Goal: Find specific page/section: Find specific page/section

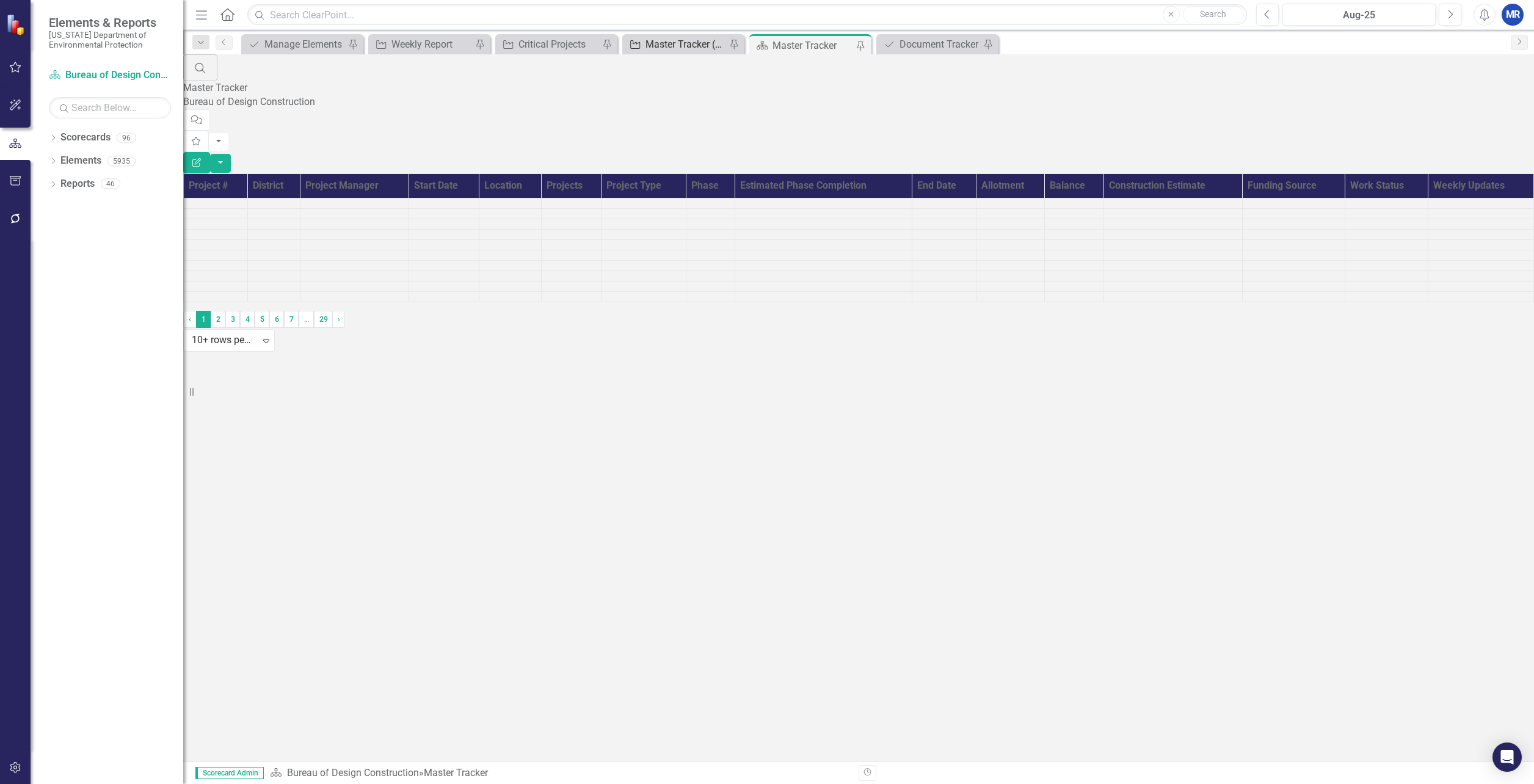
click at [682, 45] on div "Master Tracker (External)" at bounding box center [686, 44] width 80 height 15
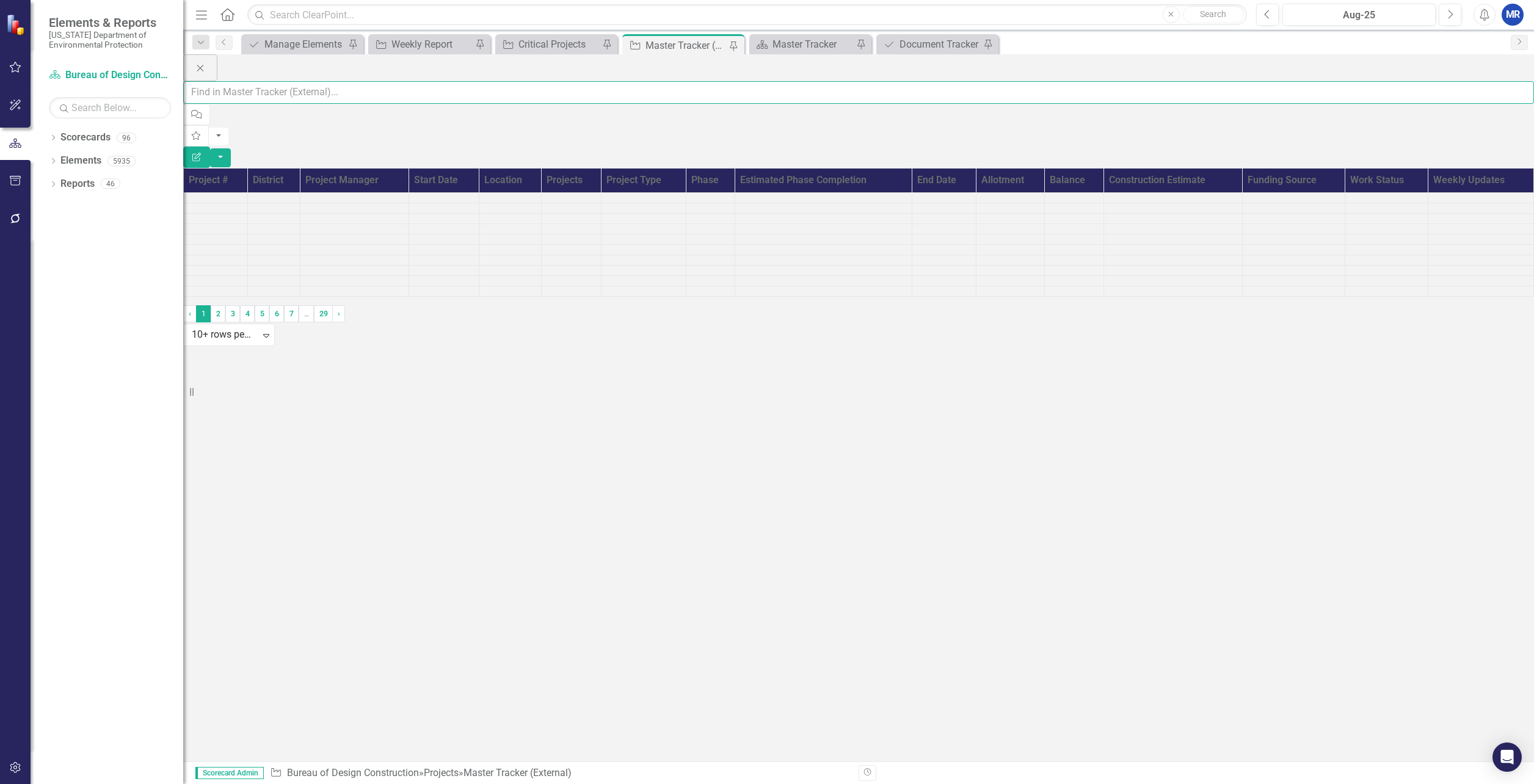
drag, startPoint x: 682, startPoint y: 45, endPoint x: 296, endPoint y: 78, distance: 387.4
click at [296, 81] on input "text" at bounding box center [859, 93] width 1351 height 23
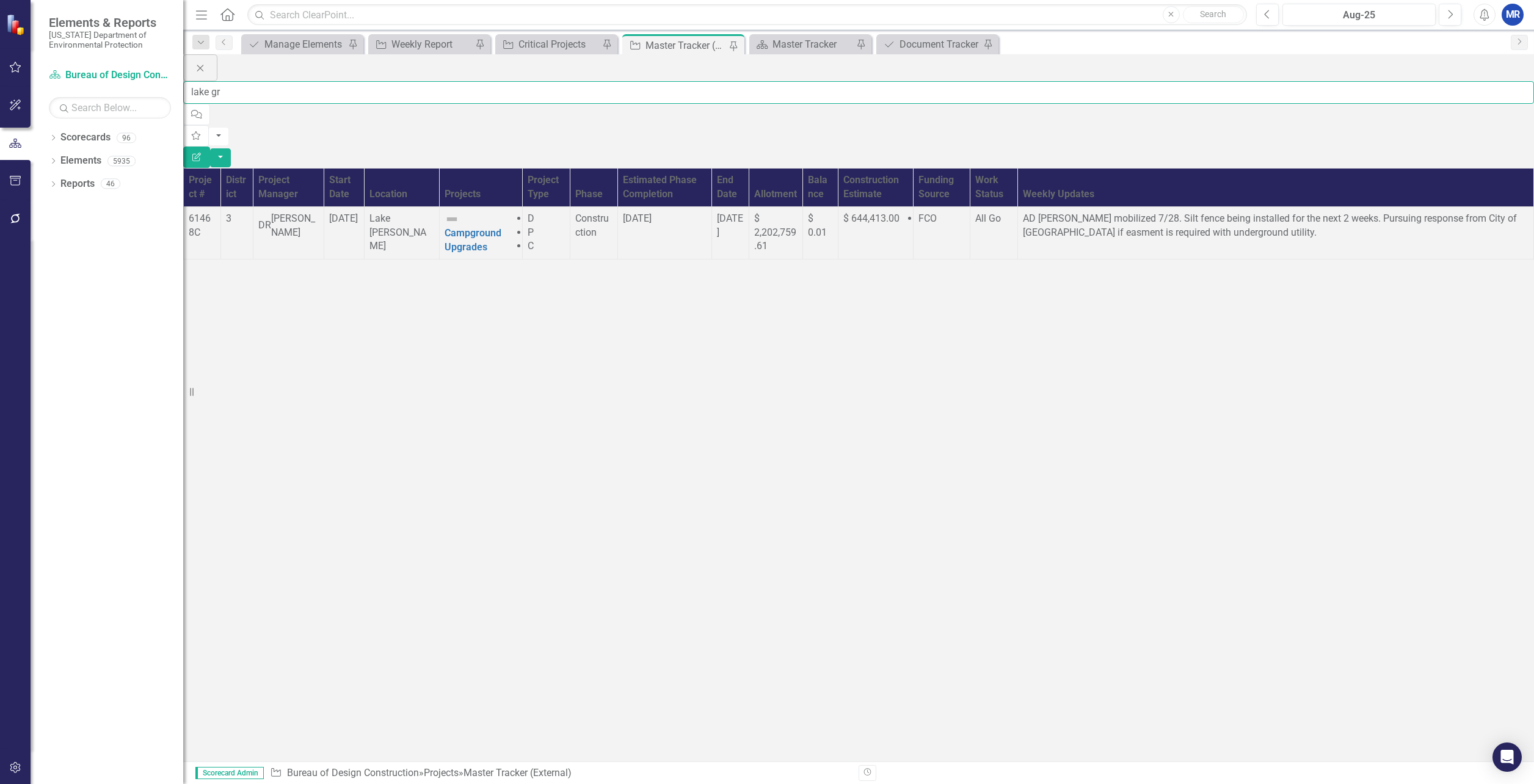
click at [282, 81] on input "lake gr" at bounding box center [859, 93] width 1351 height 23
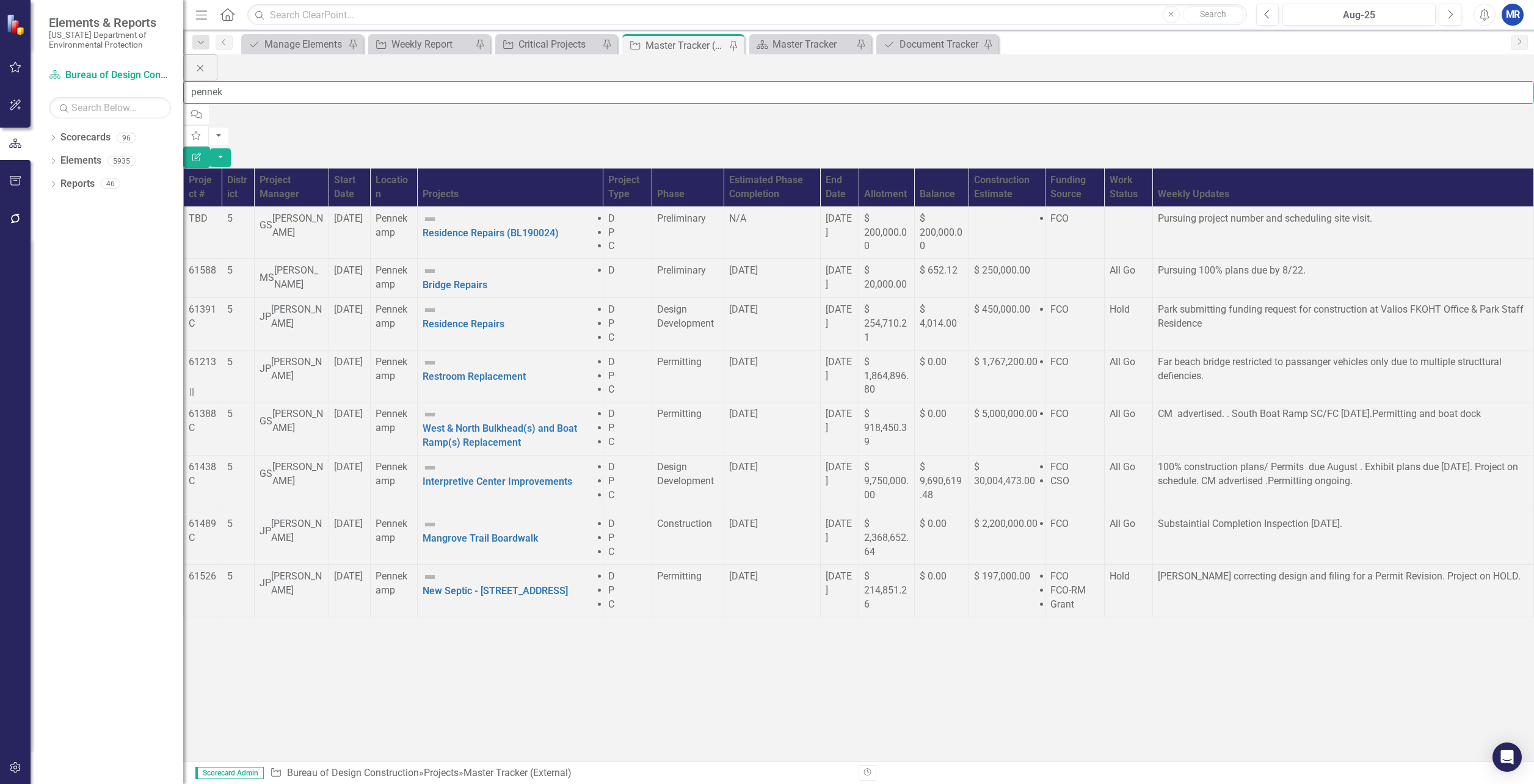
click at [270, 81] on input "pennek" at bounding box center [859, 93] width 1351 height 23
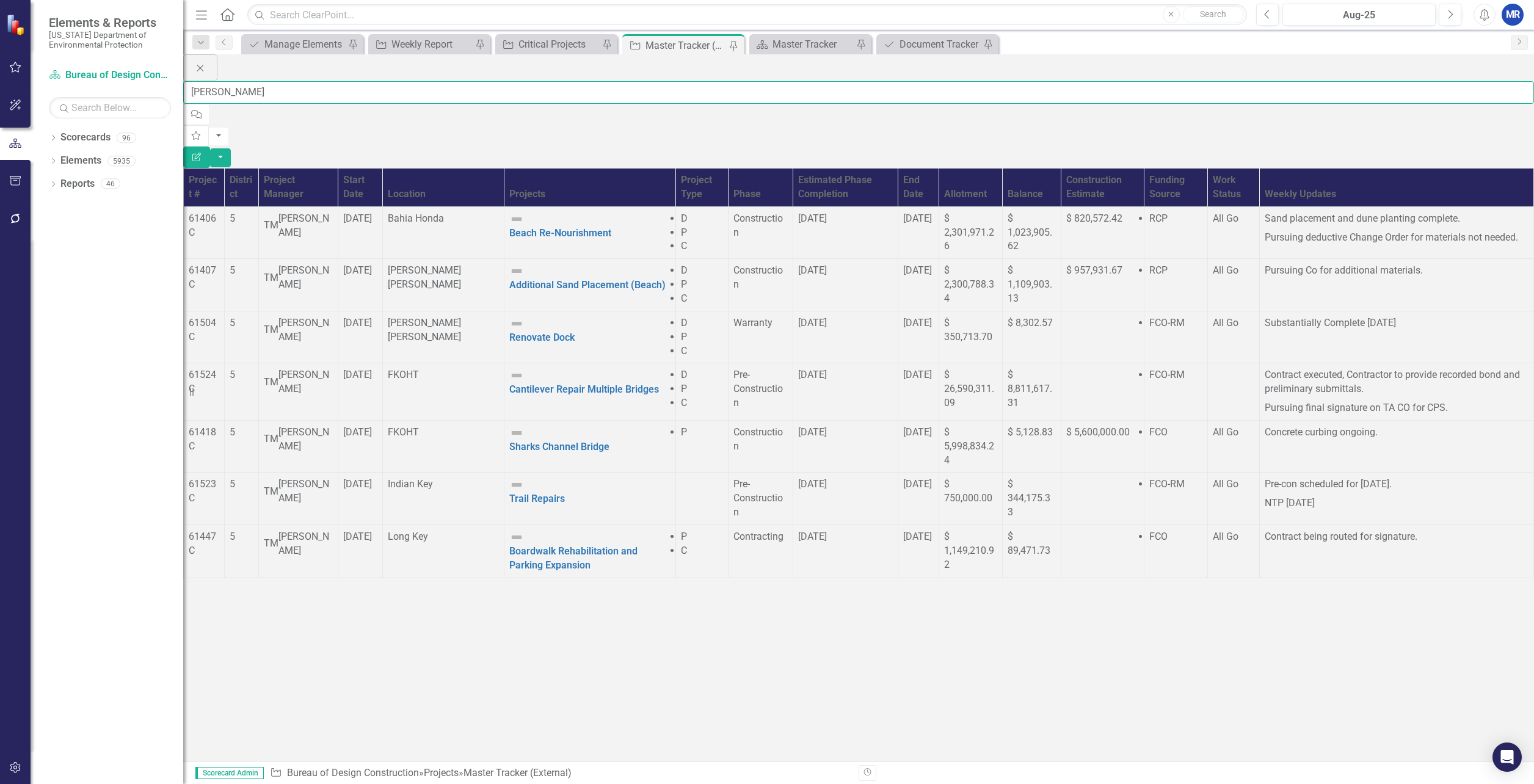
click at [288, 81] on input "[PERSON_NAME]" at bounding box center [859, 93] width 1351 height 23
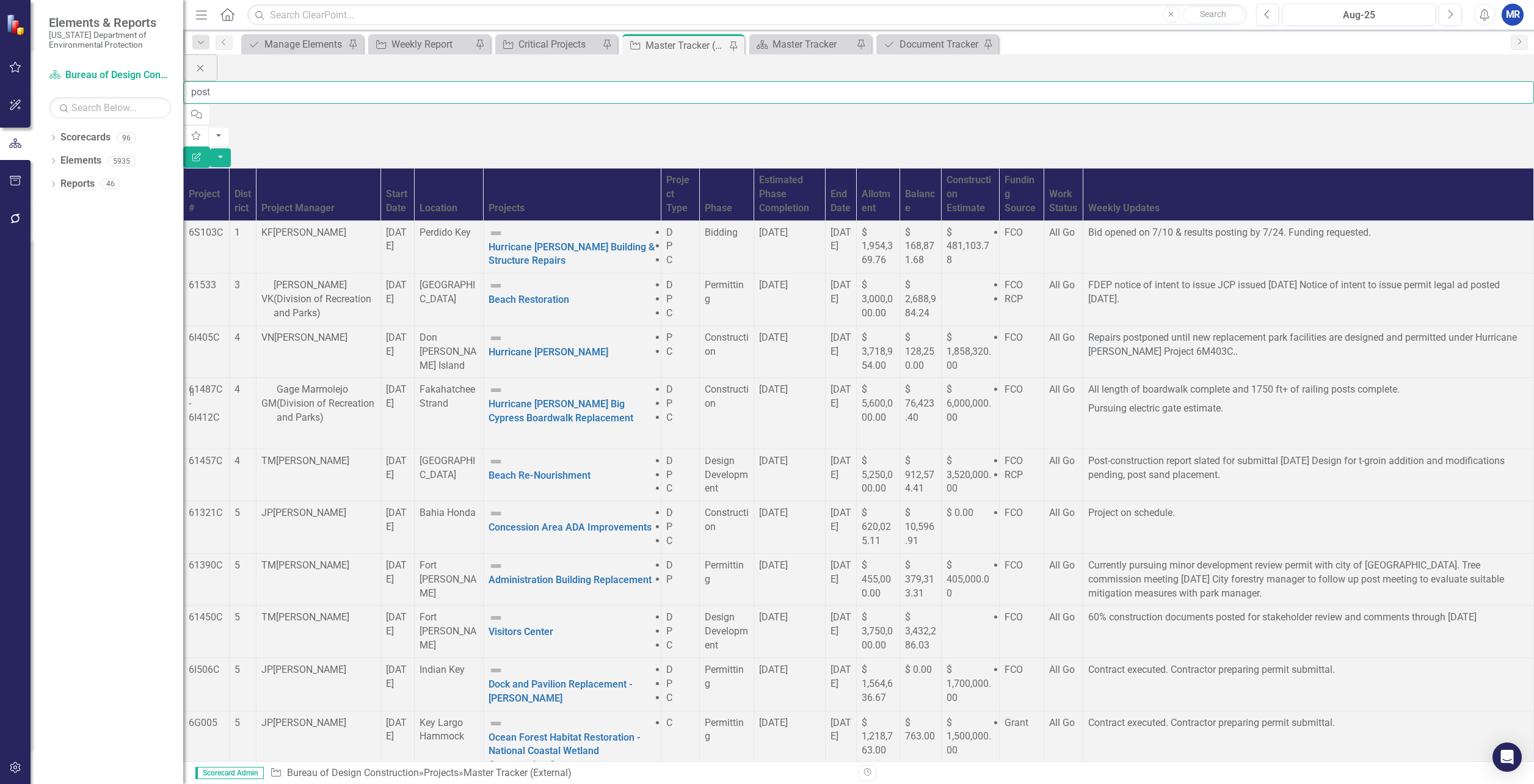
click at [236, 81] on input "post" at bounding box center [859, 93] width 1351 height 23
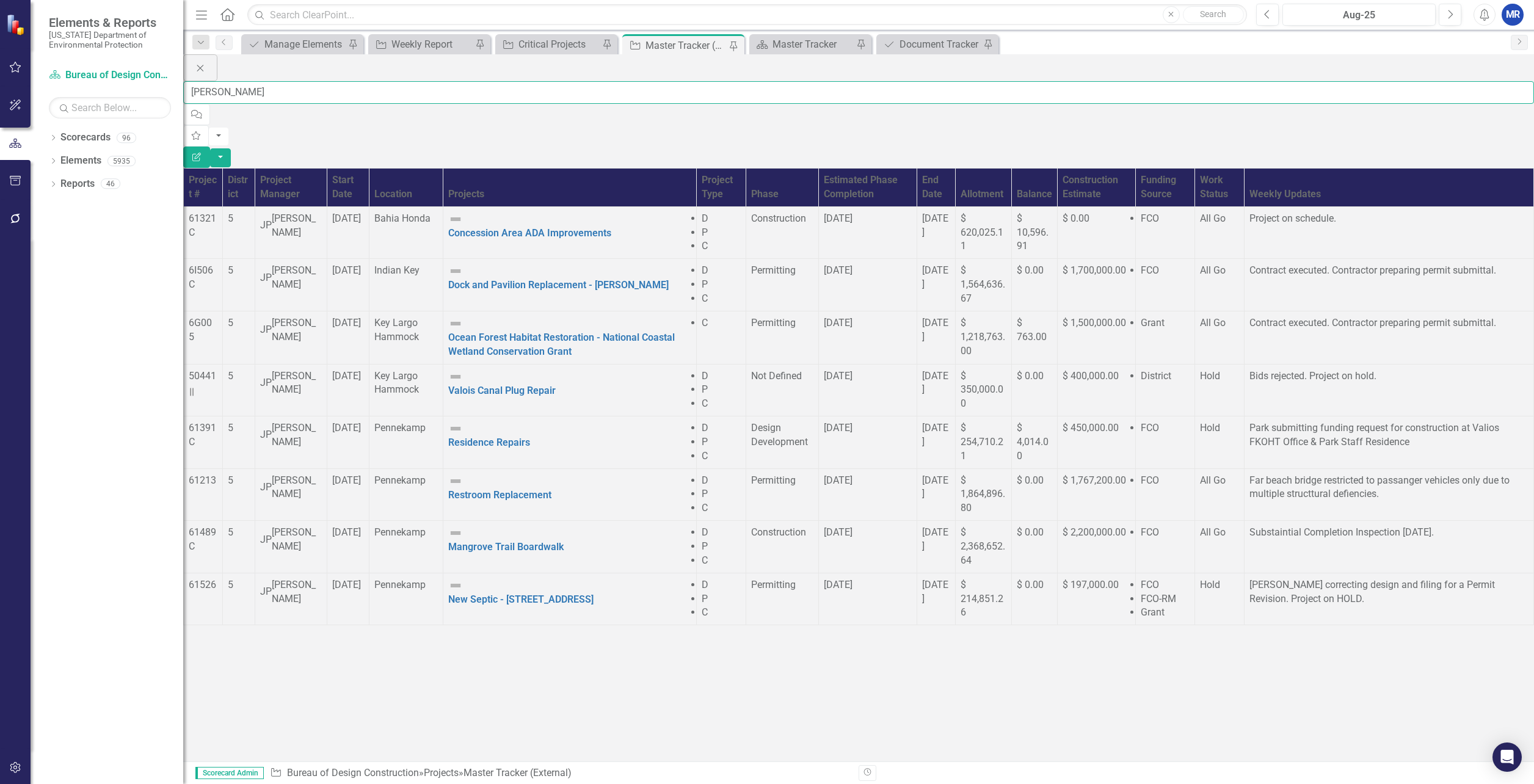
click at [275, 81] on input "[PERSON_NAME]" at bounding box center [859, 93] width 1351 height 23
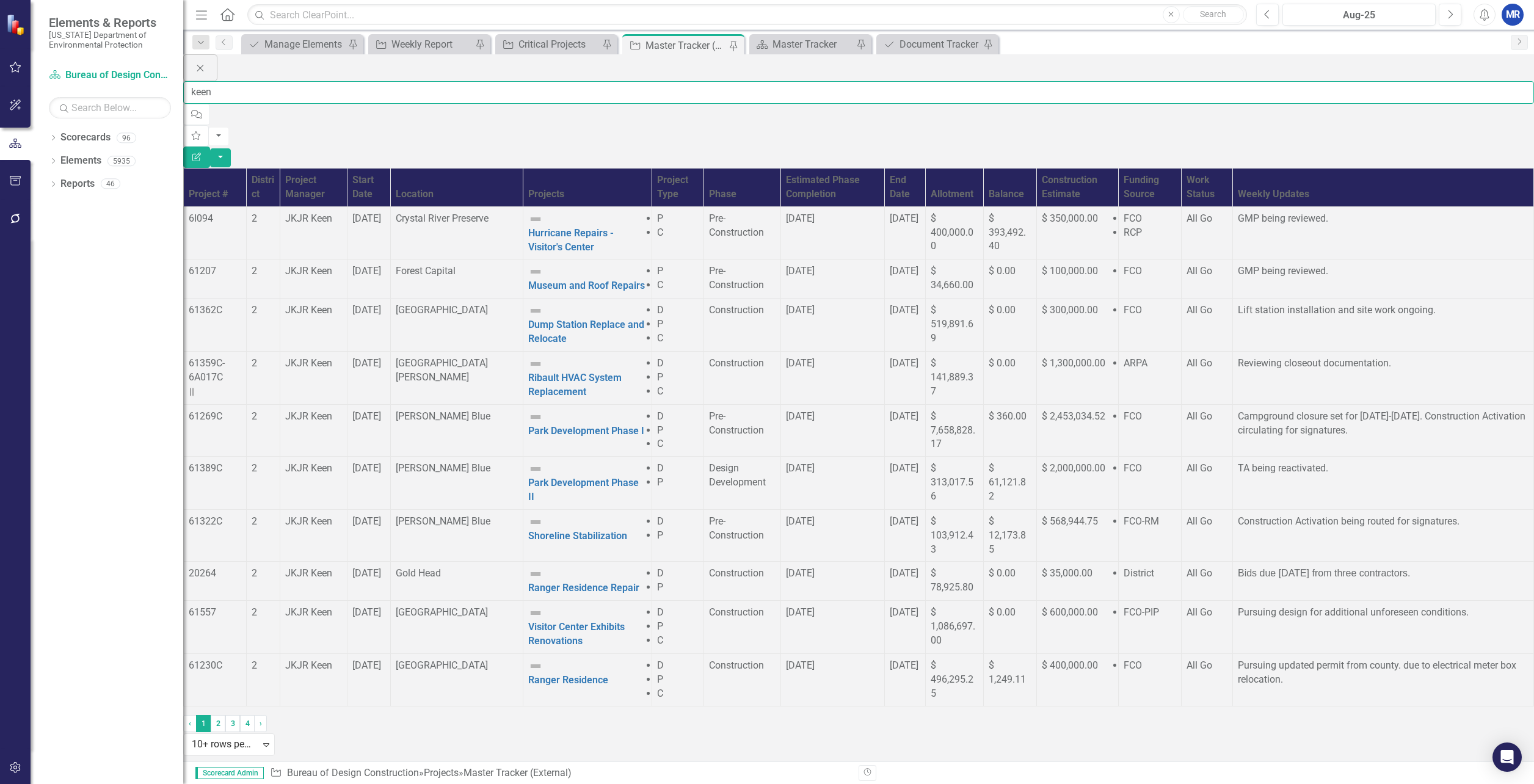
click at [292, 81] on input "keen" at bounding box center [859, 93] width 1351 height 23
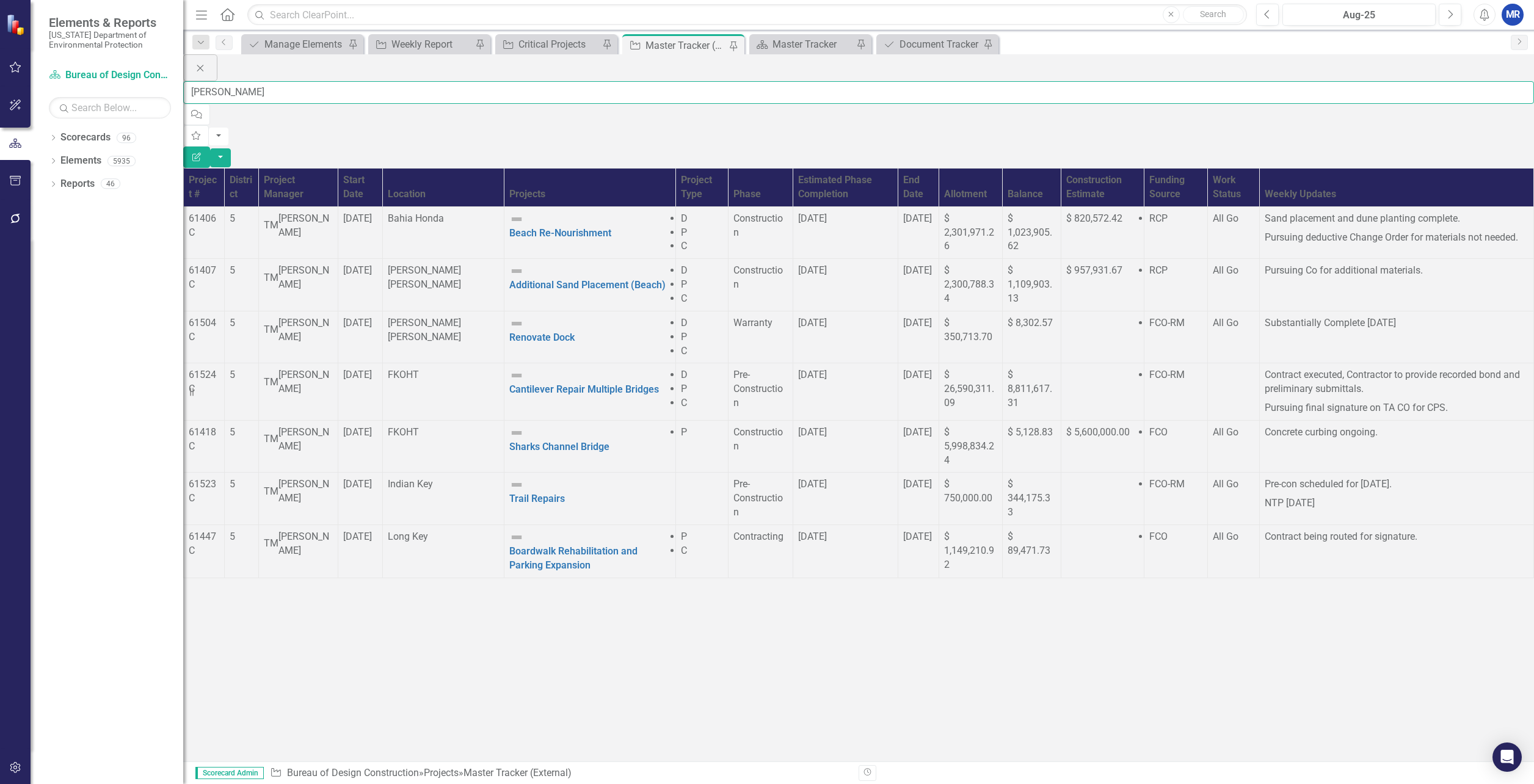
click at [292, 81] on input "[PERSON_NAME]" at bounding box center [859, 93] width 1351 height 23
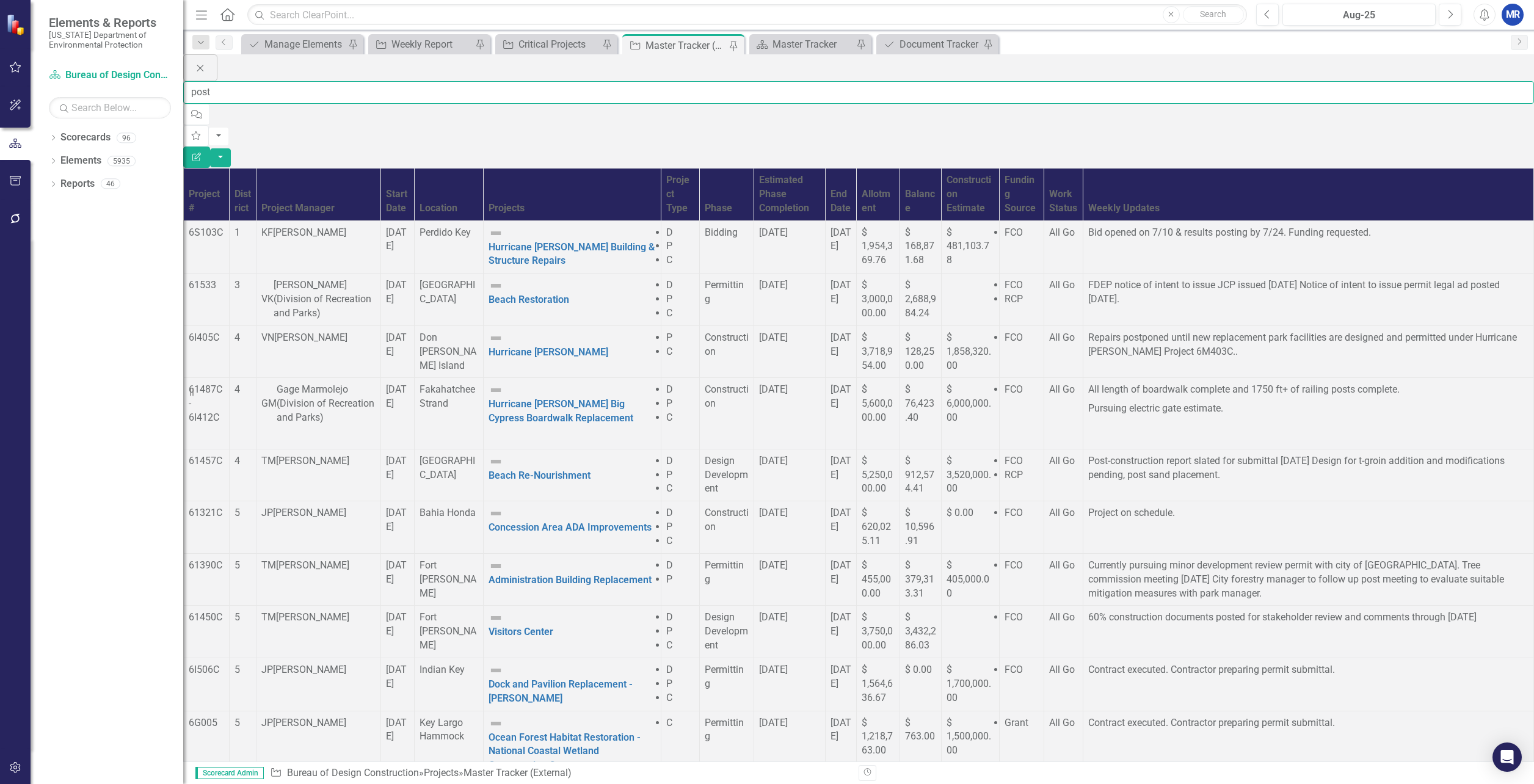
click at [239, 81] on input "post" at bounding box center [859, 93] width 1351 height 23
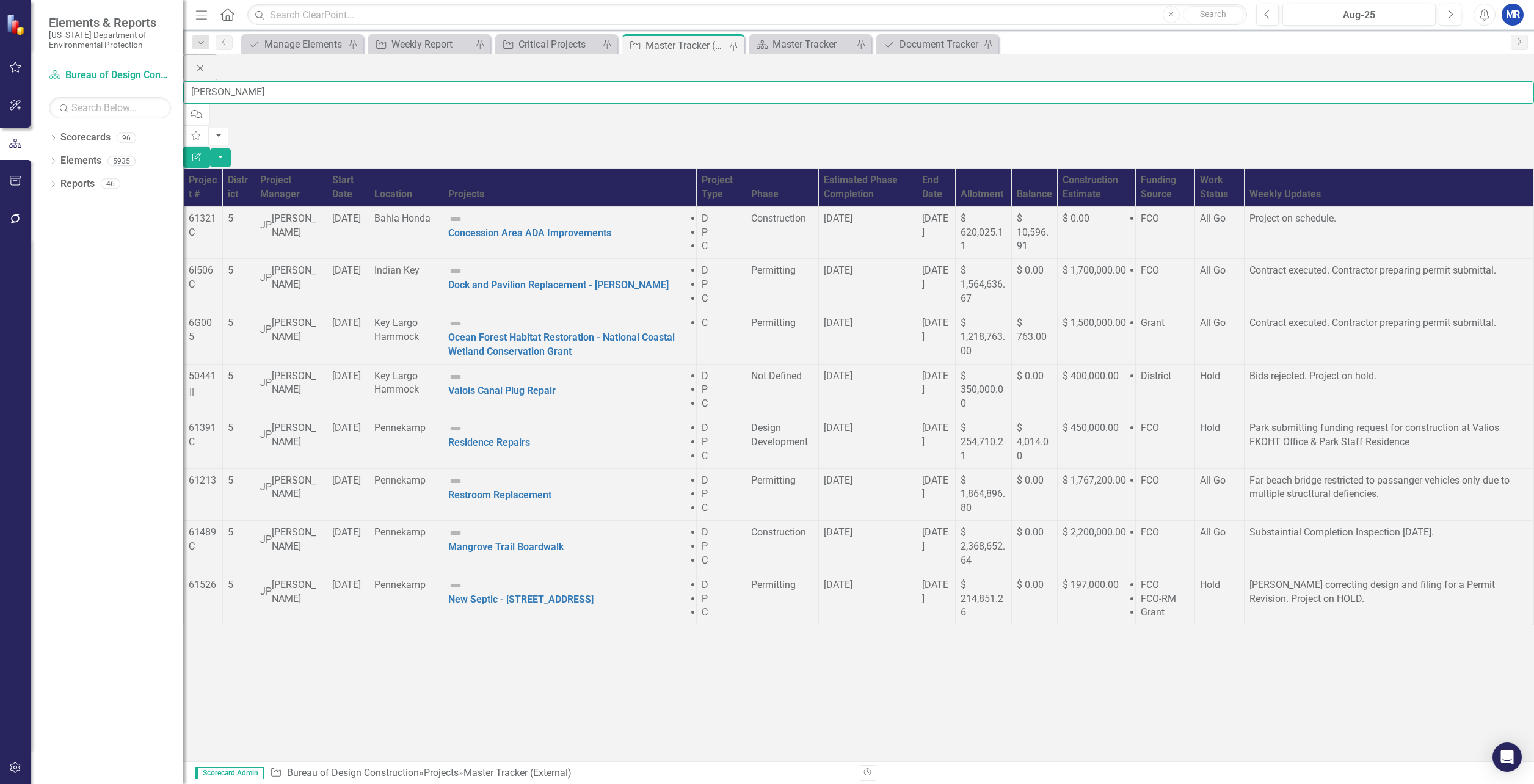
click at [273, 81] on input "[PERSON_NAME]" at bounding box center [859, 93] width 1351 height 23
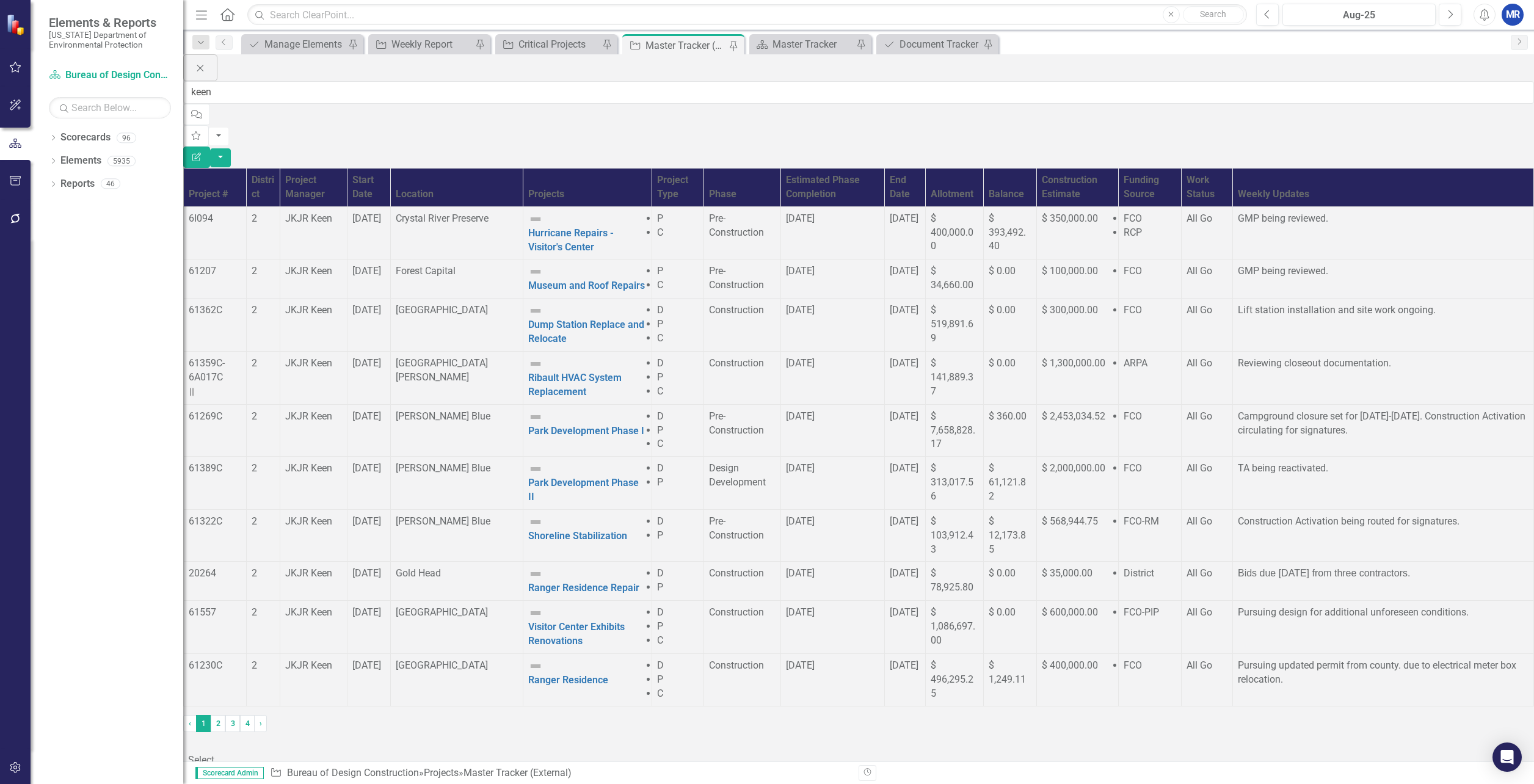
click at [269, 737] on div at bounding box center [229, 743] width 79 height 16
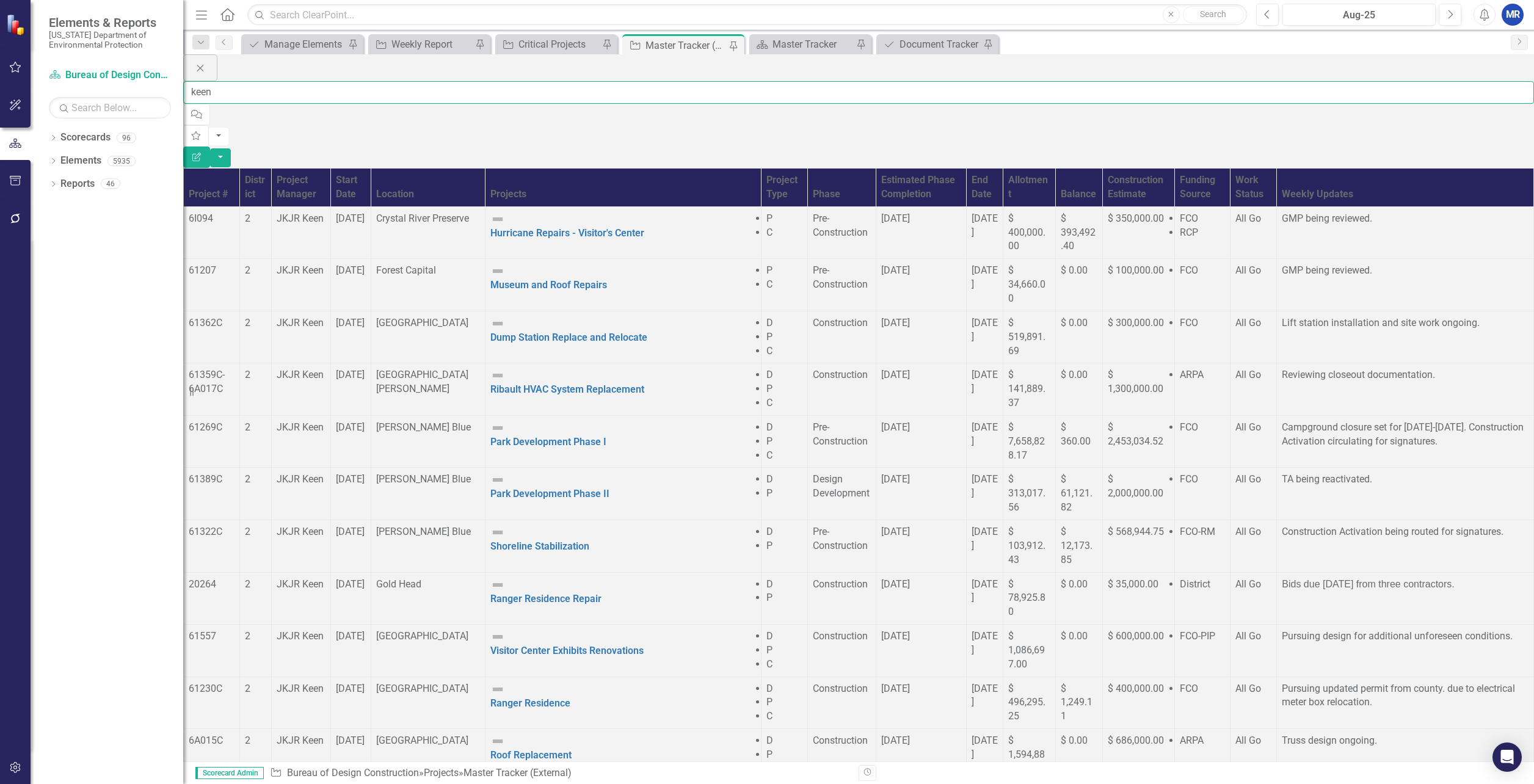
click at [264, 81] on input "keen" at bounding box center [859, 93] width 1351 height 23
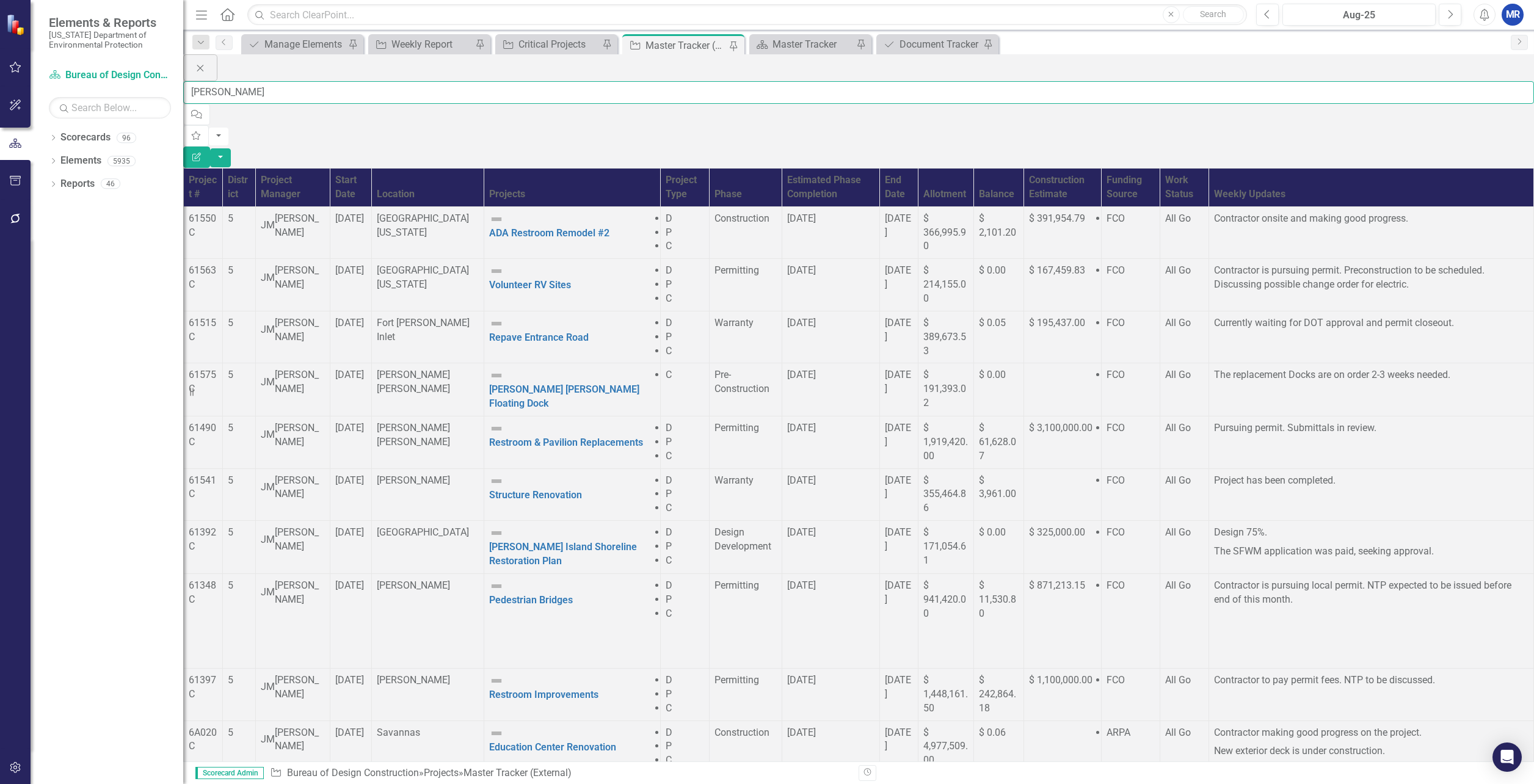
scroll to position [274, 0]
click at [249, 81] on input "[PERSON_NAME]" at bounding box center [859, 93] width 1351 height 23
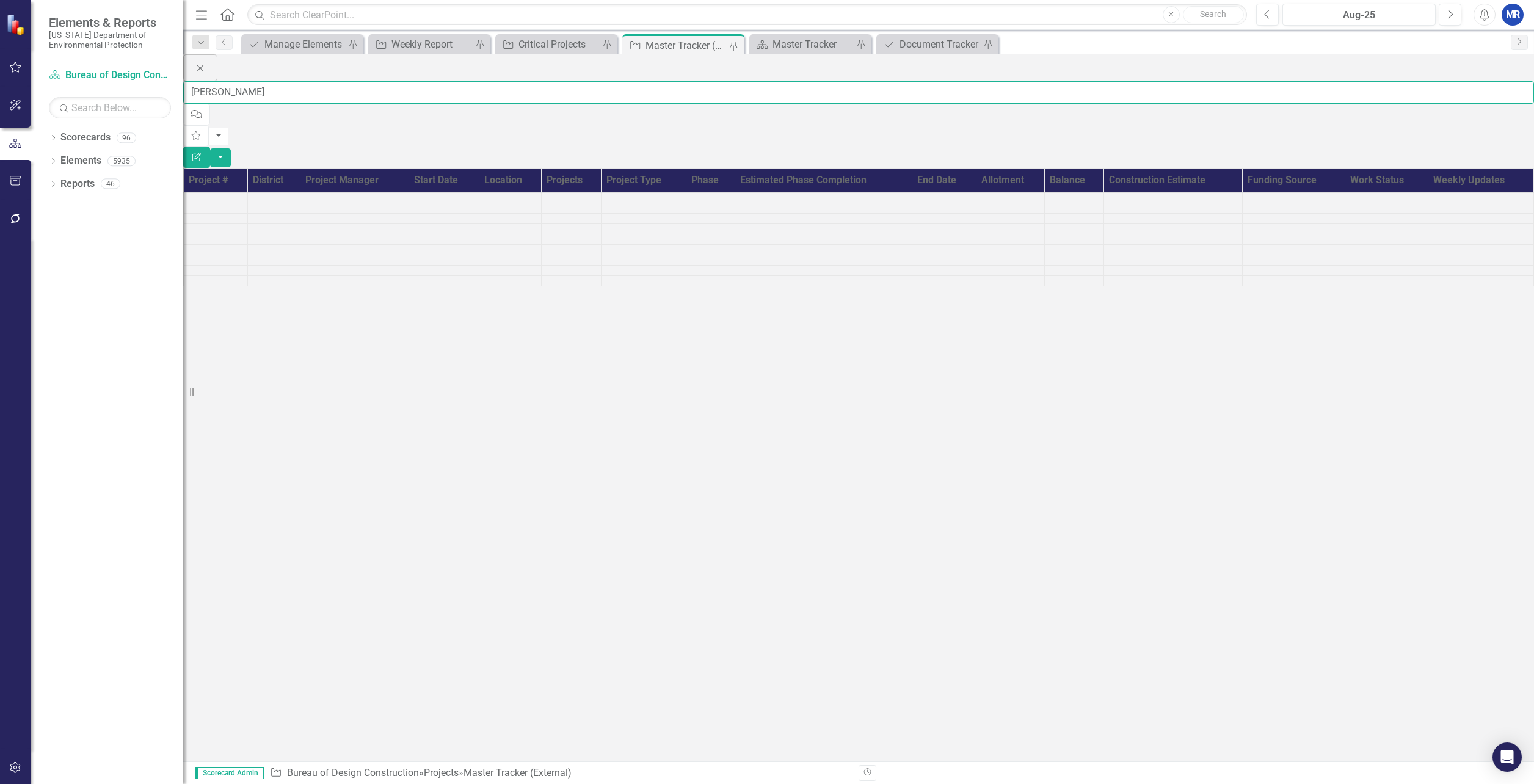
scroll to position [0, 0]
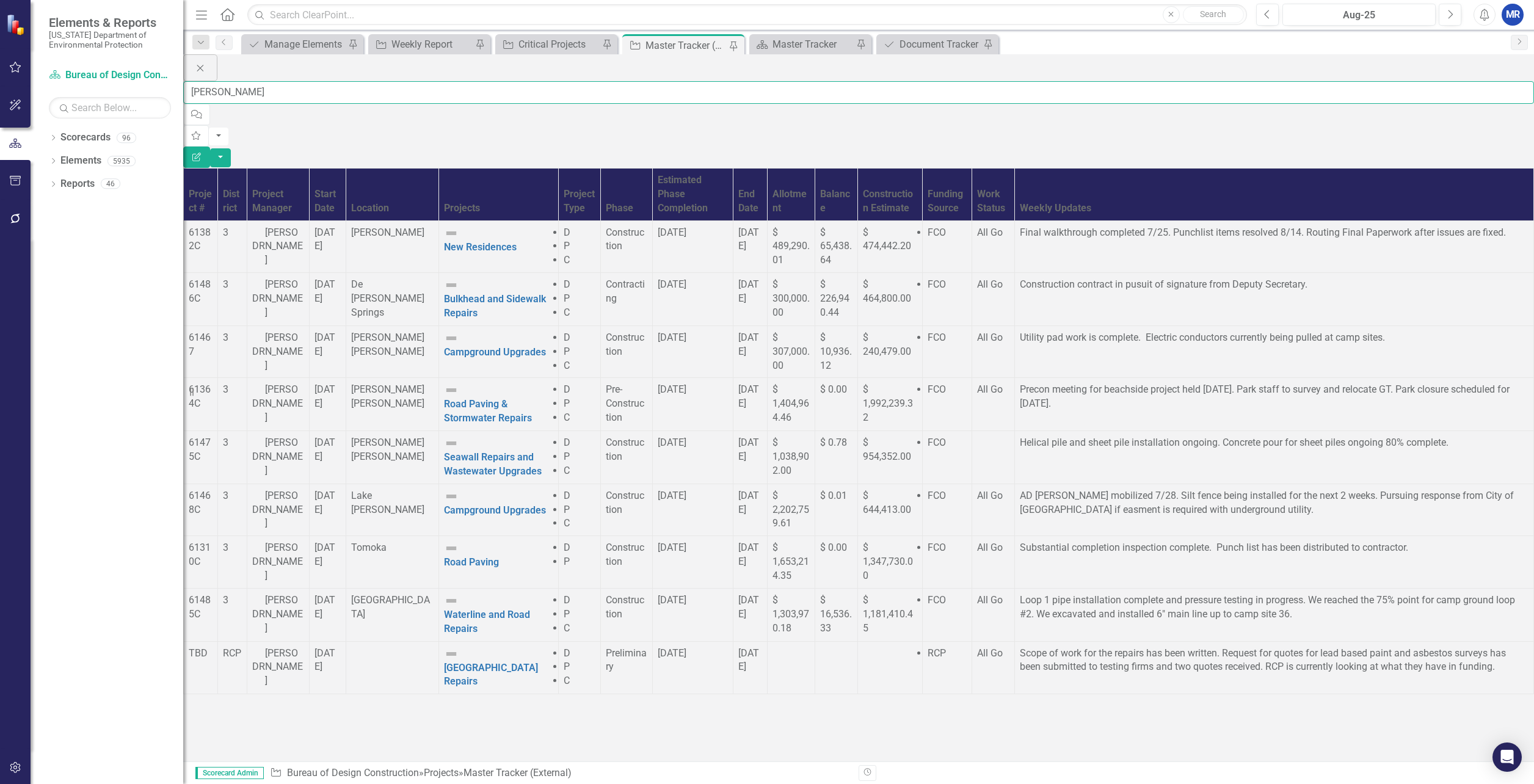
click at [253, 81] on input "[PERSON_NAME]" at bounding box center [859, 93] width 1351 height 23
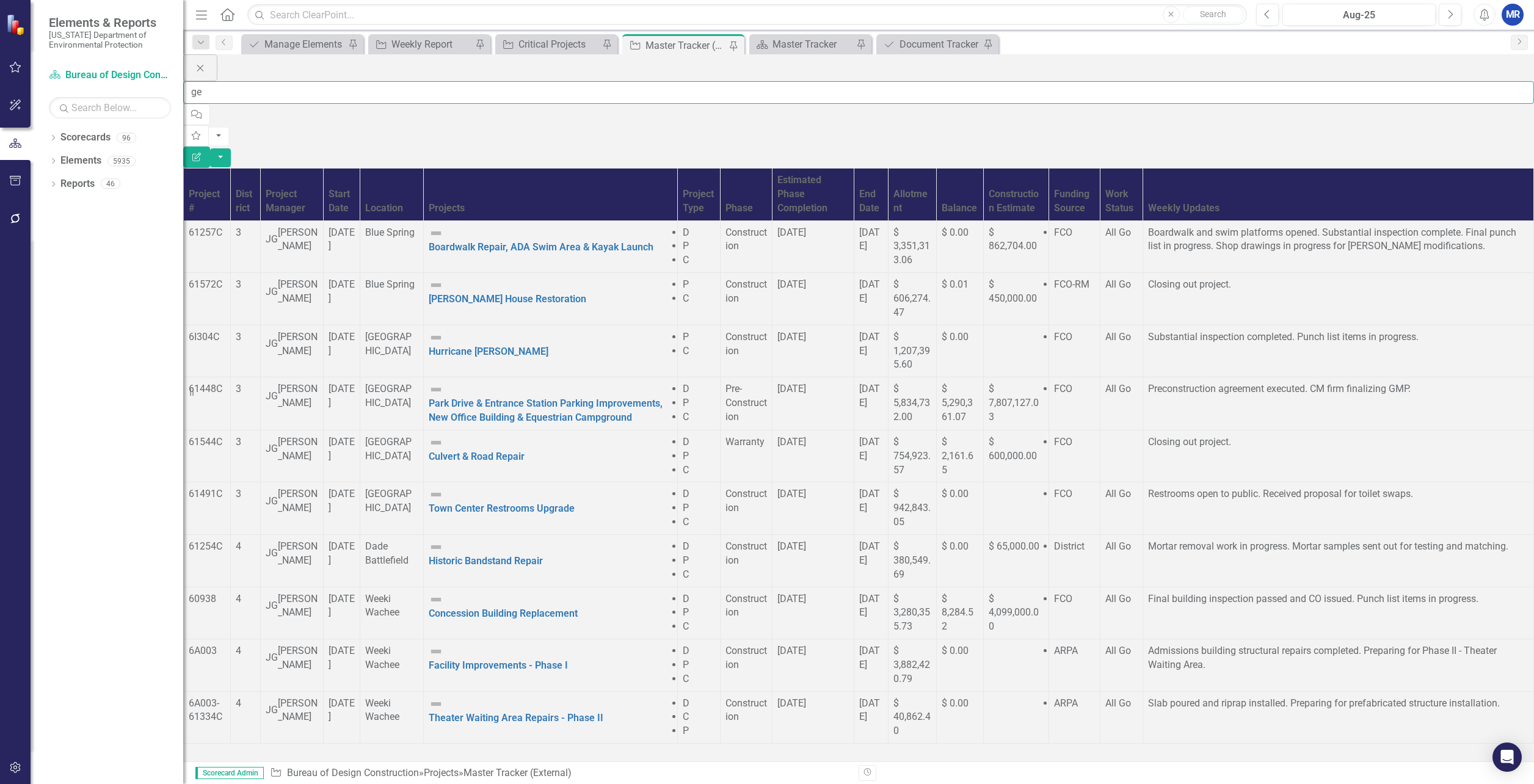
type input "g"
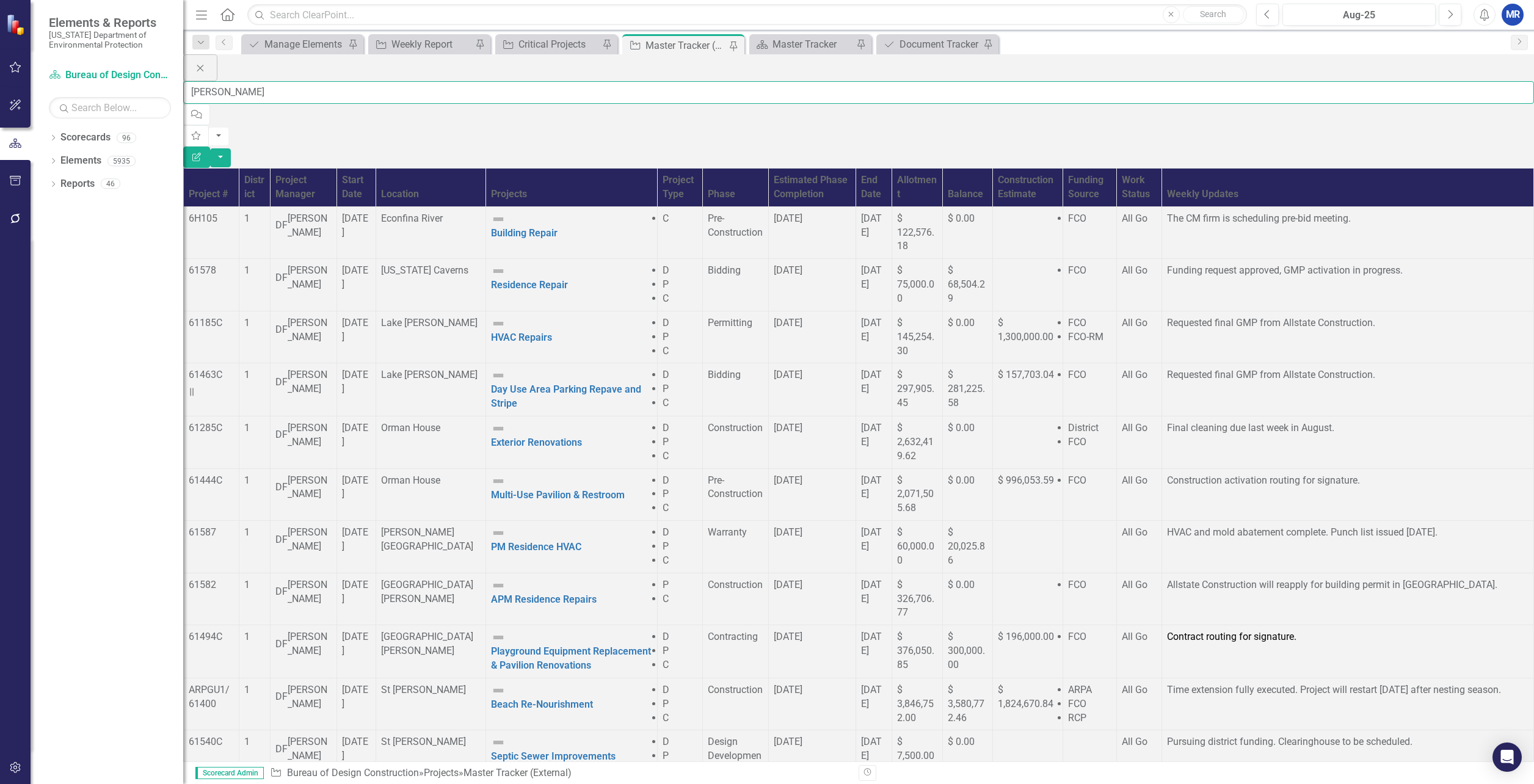
scroll to position [548, 0]
click at [280, 81] on input "[PERSON_NAME]" at bounding box center [859, 93] width 1351 height 23
type input "[PERSON_NAME]"
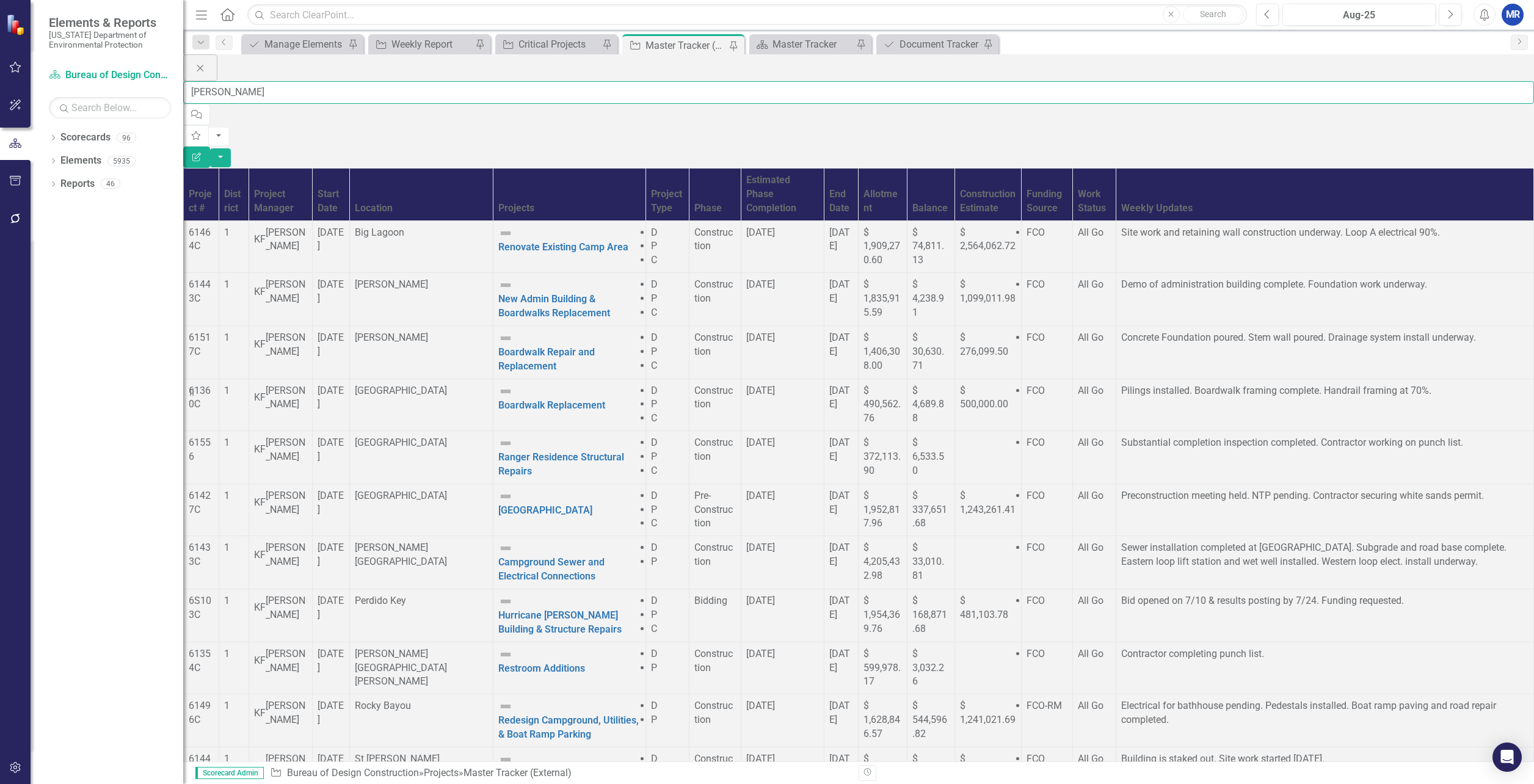
scroll to position [307, 0]
